Goal: Information Seeking & Learning: Learn about a topic

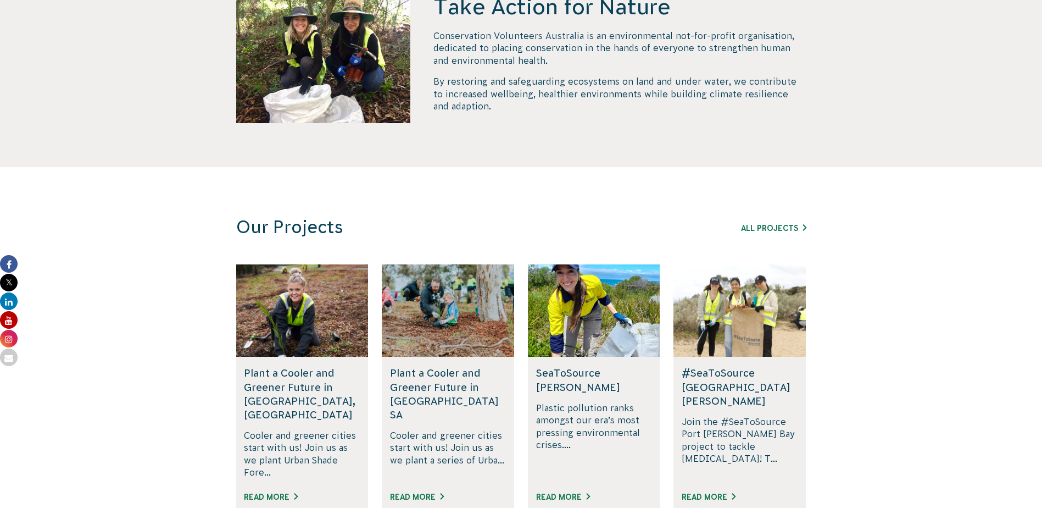
scroll to position [549, 0]
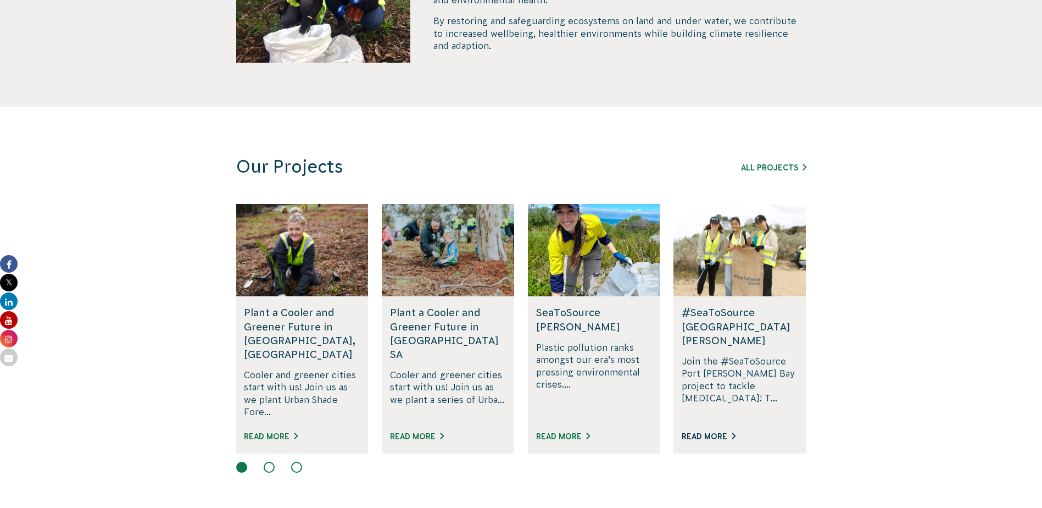
click at [722, 432] on link "Read More" at bounding box center [709, 436] width 54 height 9
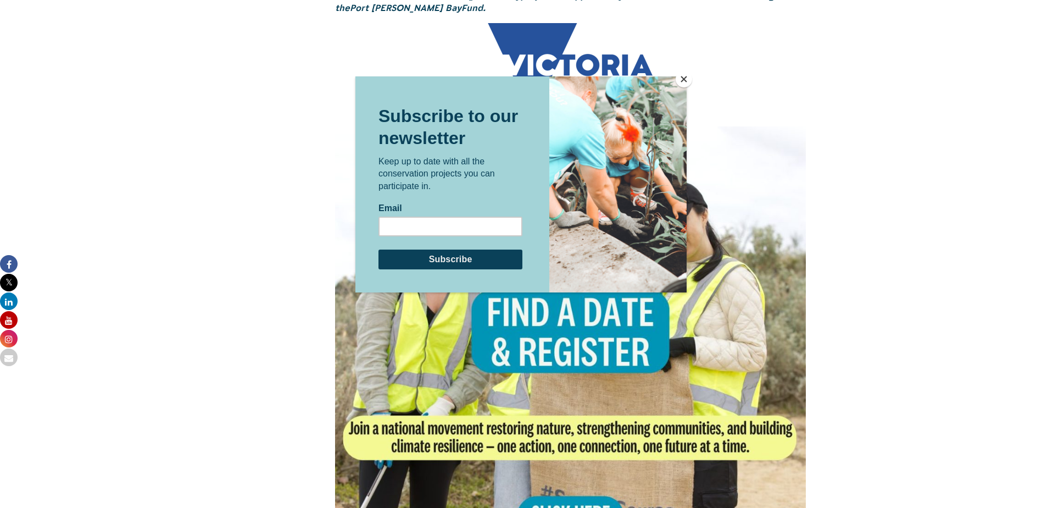
scroll to position [879, 0]
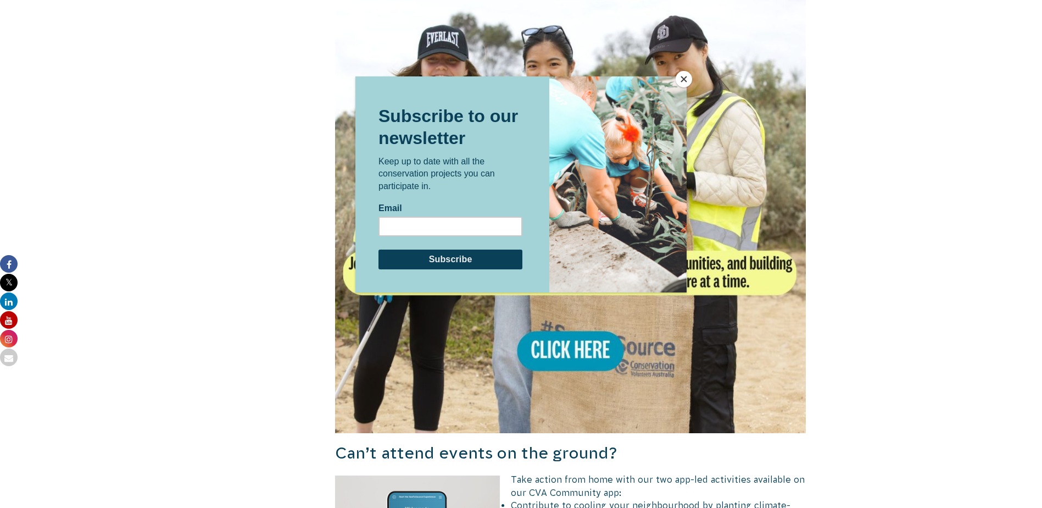
click at [686, 81] on button "Close" at bounding box center [684, 79] width 16 height 16
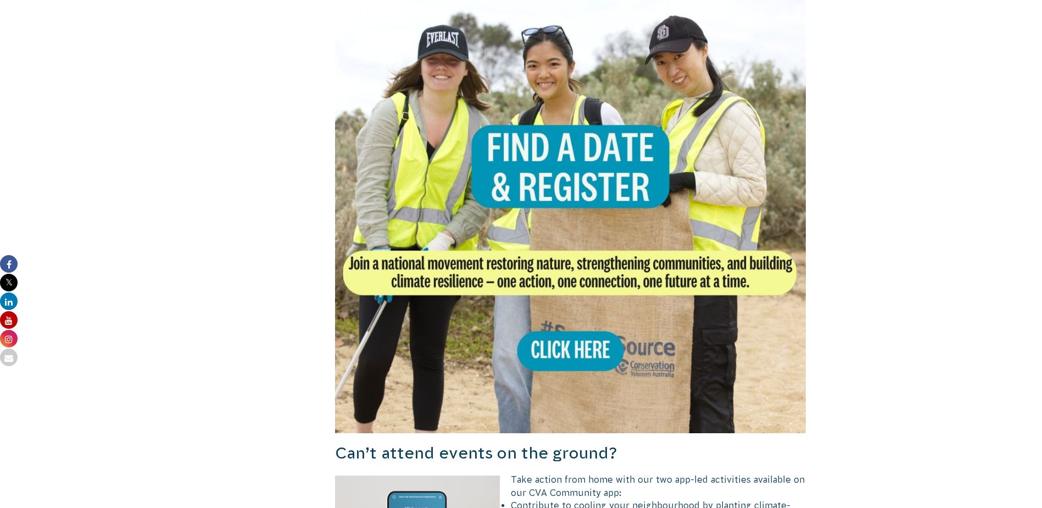
click at [604, 333] on img at bounding box center [570, 197] width 471 height 471
